Goal: Task Accomplishment & Management: Use online tool/utility

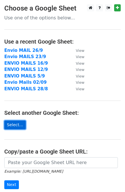
click at [21, 124] on link "Select..." at bounding box center [14, 125] width 21 height 9
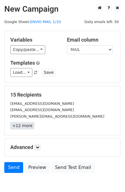
click at [26, 126] on link "+12 more" at bounding box center [22, 125] width 24 height 7
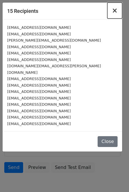
click at [114, 12] on span "×" at bounding box center [115, 11] width 6 height 8
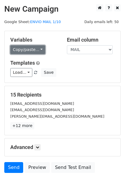
click at [29, 50] on link "Copy/paste..." at bounding box center [27, 49] width 35 height 9
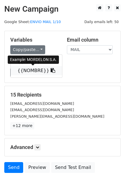
click at [34, 69] on link "{{NOMBRE}}" at bounding box center [36, 70] width 51 height 9
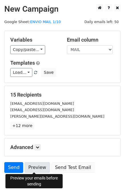
click at [27, 170] on link "Preview" at bounding box center [37, 167] width 25 height 11
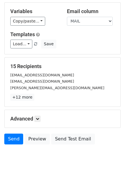
click at [37, 121] on h5 "Advanced" at bounding box center [62, 119] width 104 height 6
click at [38, 119] on icon at bounding box center [37, 118] width 3 height 3
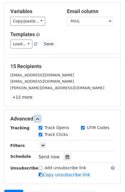
scroll to position [84, 0]
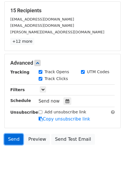
click at [8, 136] on link "Send" at bounding box center [13, 139] width 19 height 11
